Goal: Register for event/course

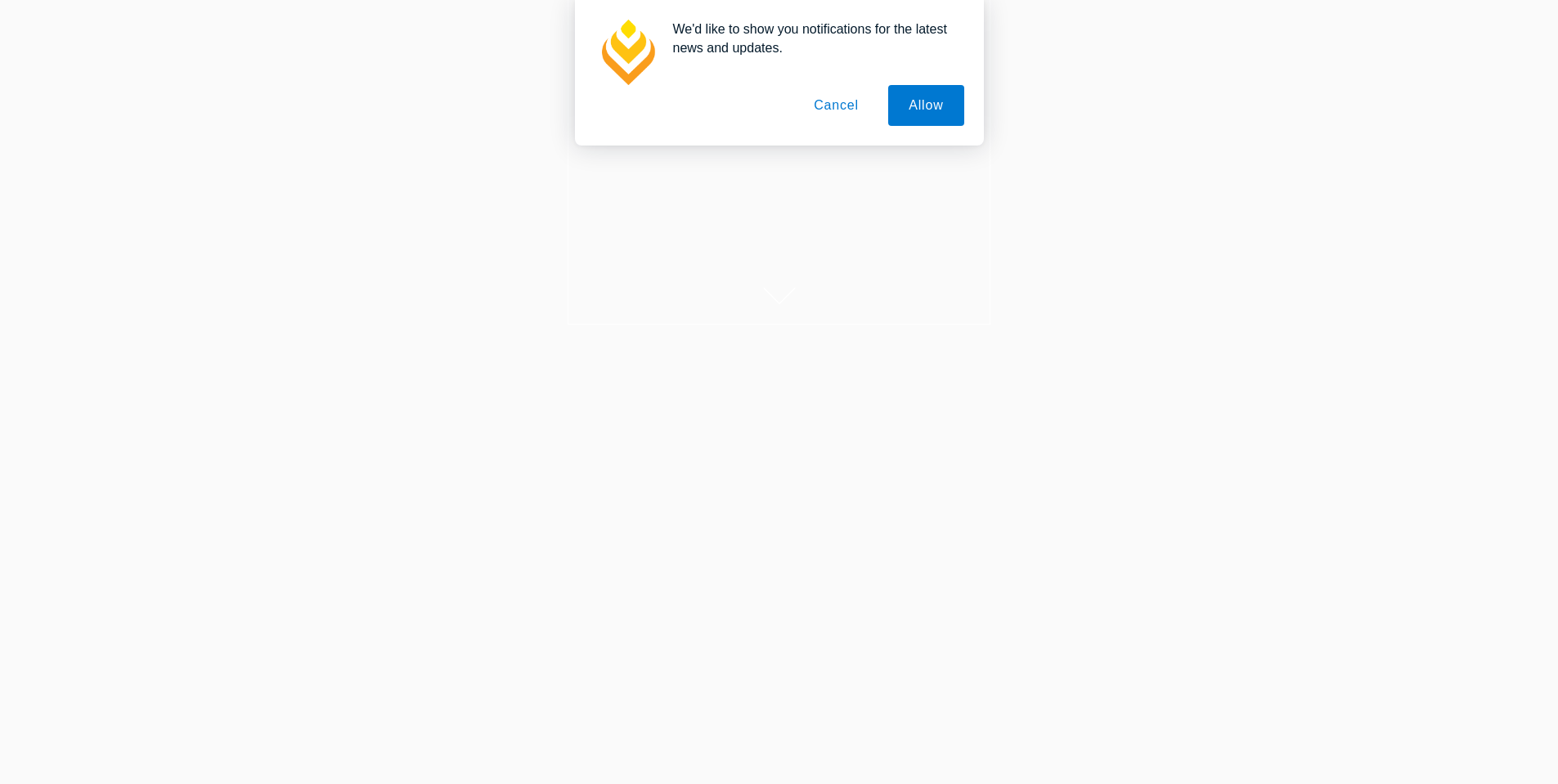
scroll to position [82, 0]
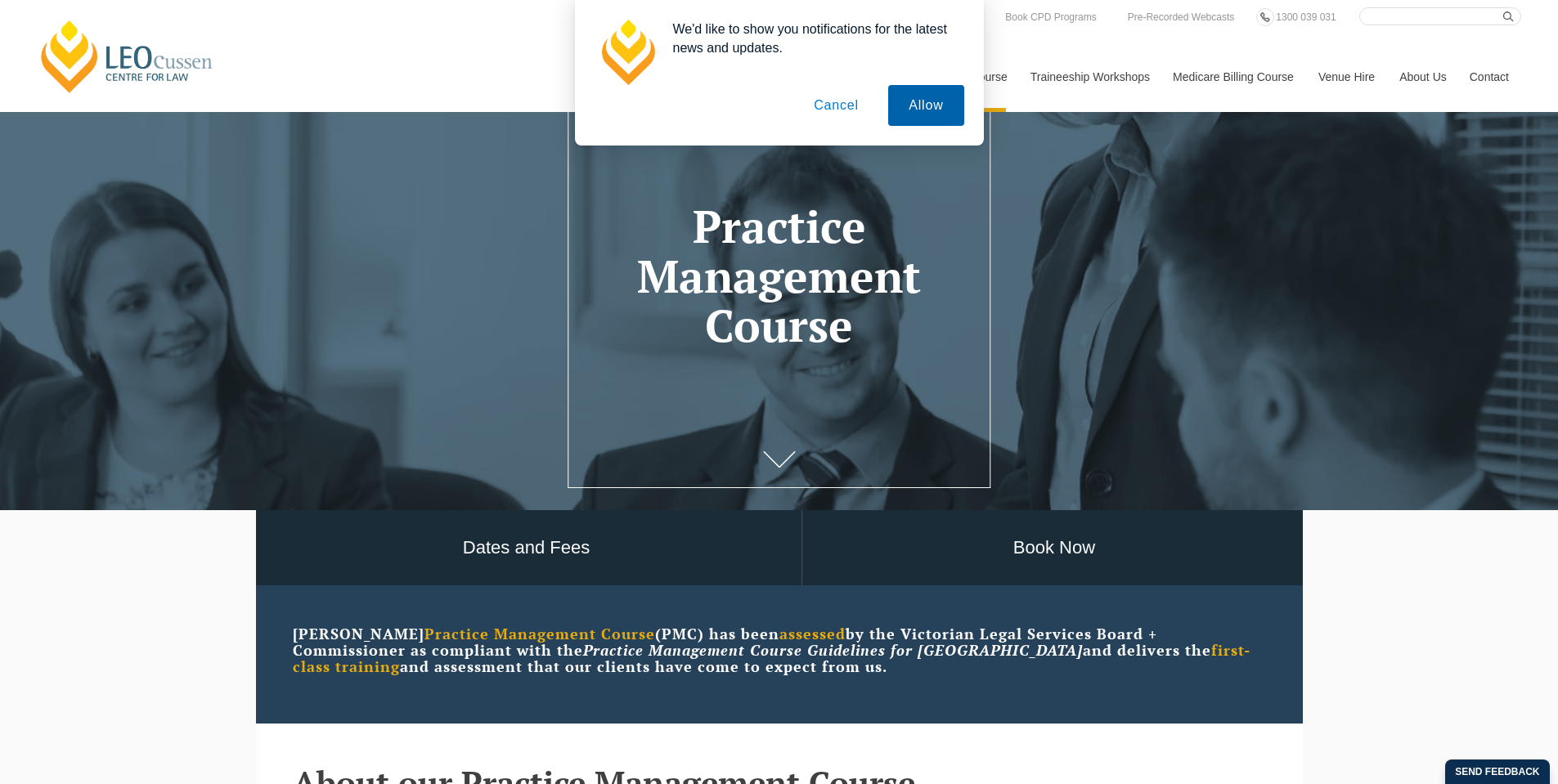
click at [911, 100] on button "Allow" at bounding box center [926, 105] width 76 height 41
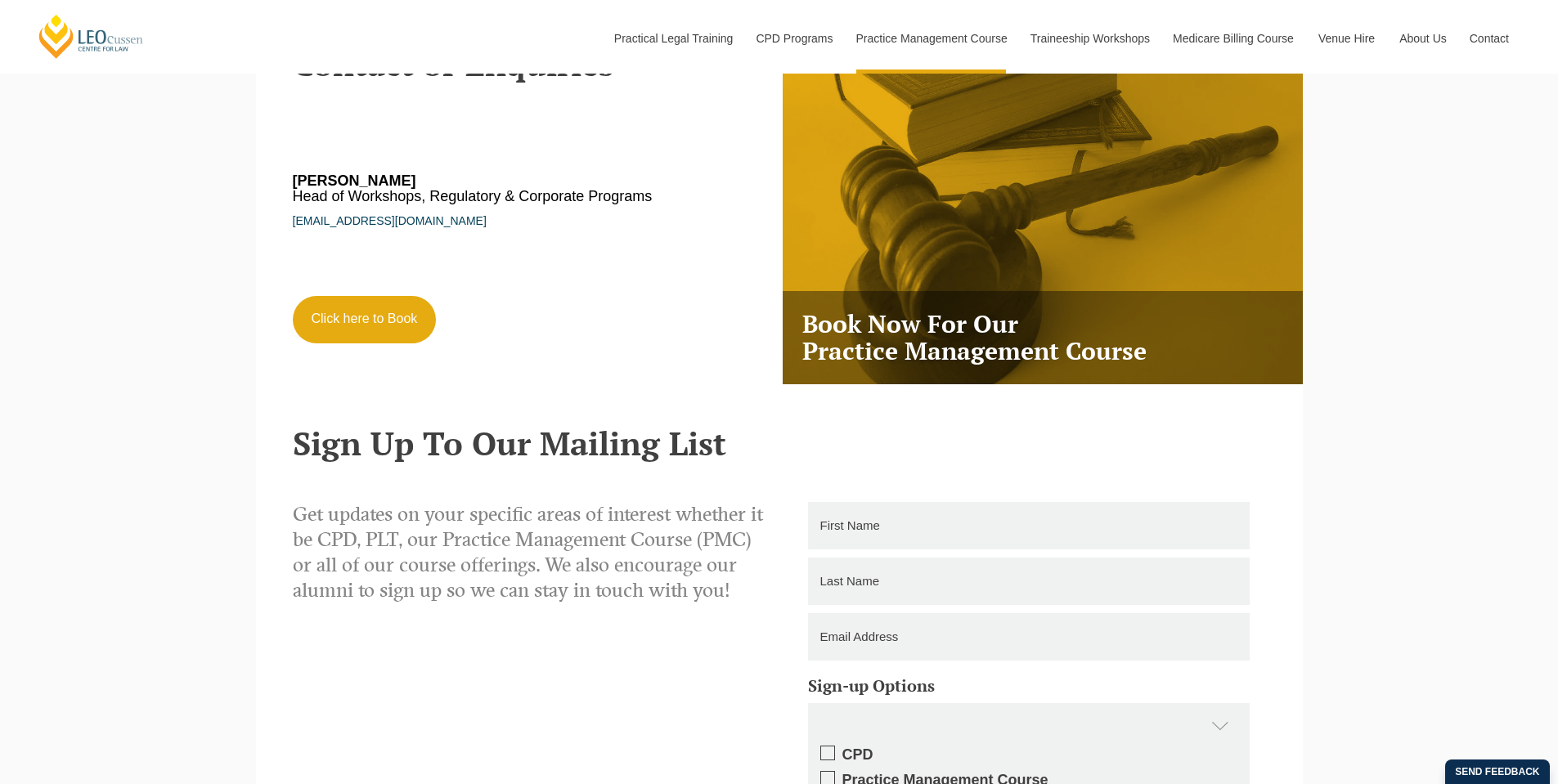
scroll to position [3108, 0]
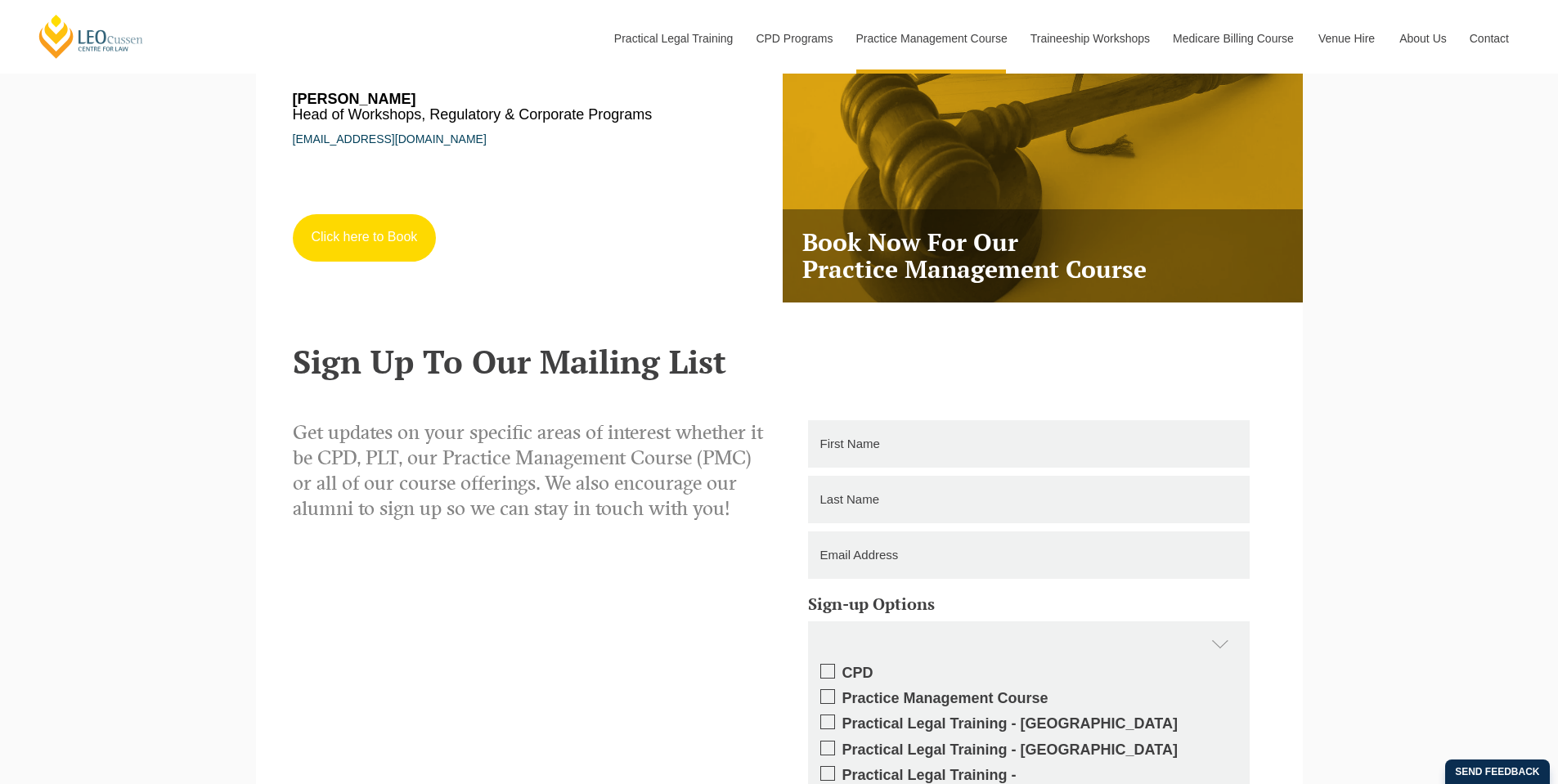
click at [383, 244] on link "Click here to Book" at bounding box center [364, 238] width 144 height 47
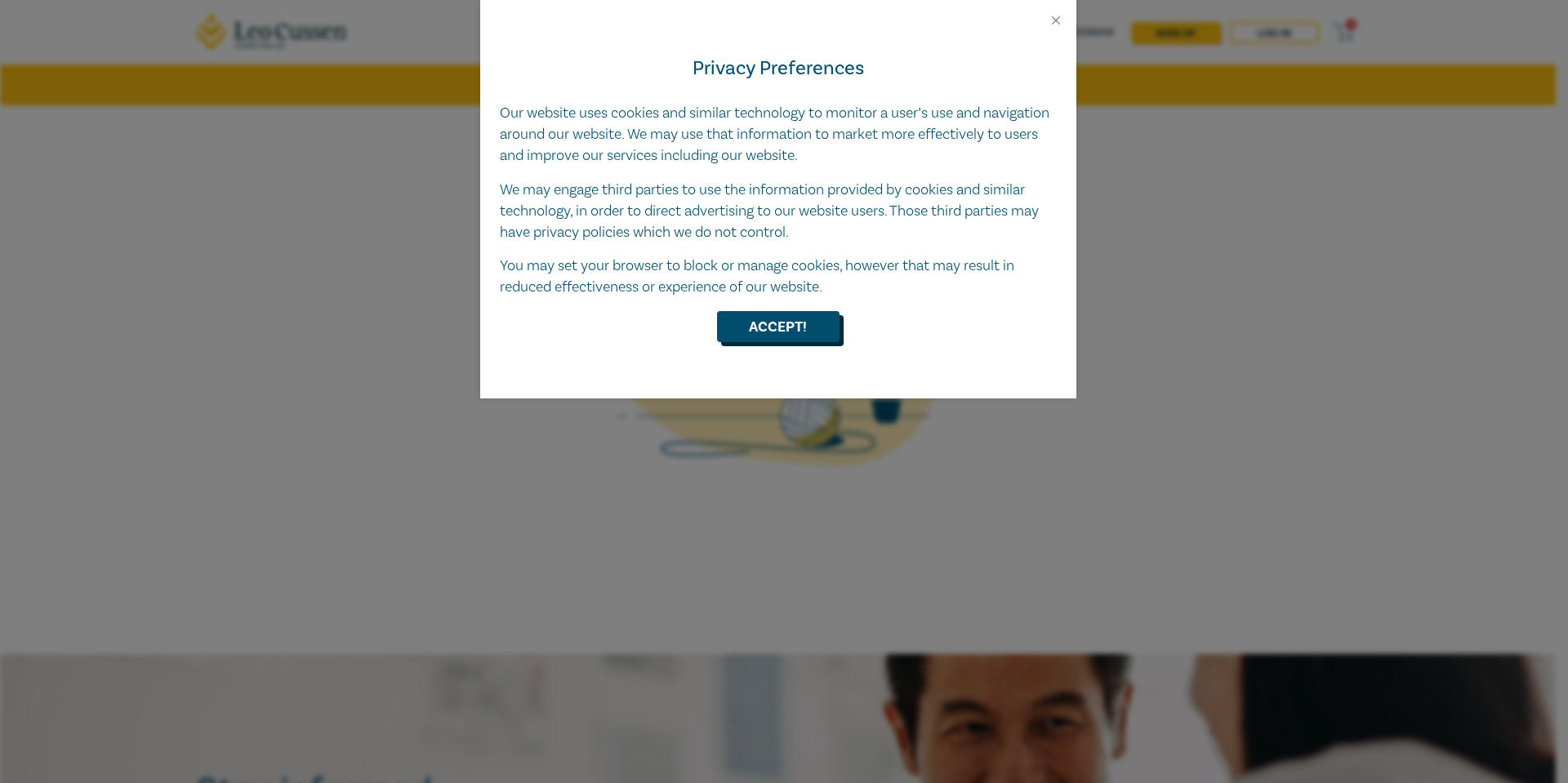
click at [770, 319] on button "Accept!" at bounding box center [779, 326] width 122 height 31
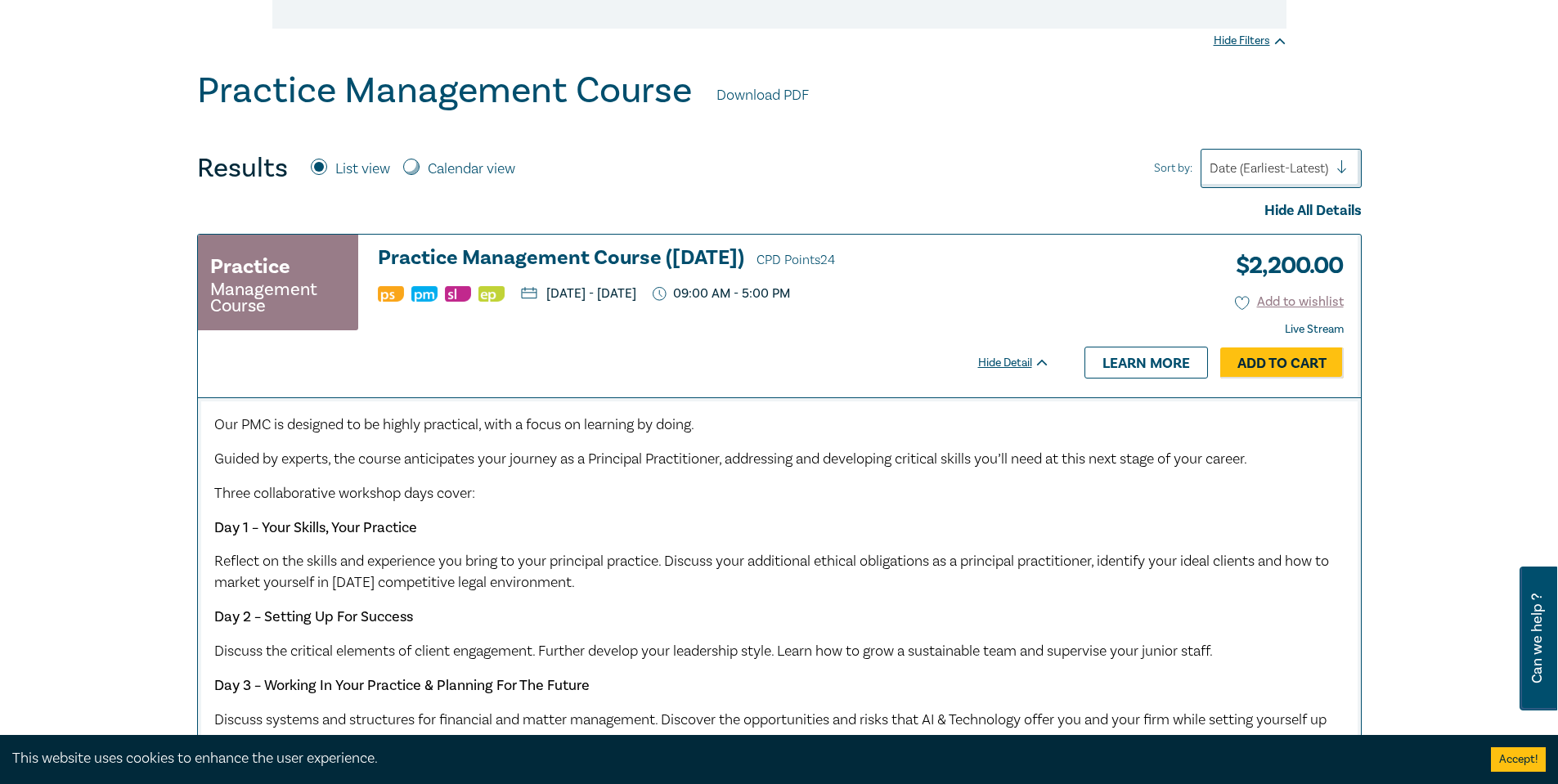
scroll to position [82, 0]
